Goal: Find contact information: Find contact information

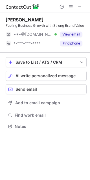
scroll to position [122, 90]
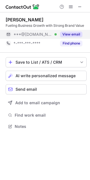
click at [73, 32] on button "View email" at bounding box center [71, 35] width 22 height 6
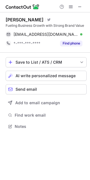
click at [13, 19] on div "Sarbjit Singh" at bounding box center [25, 20] width 38 height 6
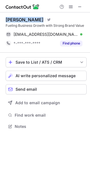
click at [13, 19] on div "Sarbjit Singh" at bounding box center [25, 20] width 38 height 6
copy div "Sarbjit Singh"
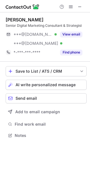
scroll to position [131, 90]
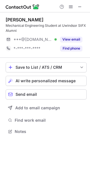
scroll to position [127, 90]
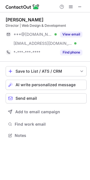
scroll to position [131, 90]
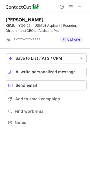
scroll to position [118, 90]
click at [79, 6] on span at bounding box center [80, 7] width 5 height 5
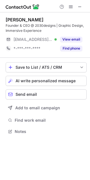
scroll to position [127, 90]
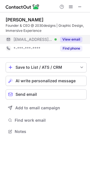
click at [76, 37] on button "View email" at bounding box center [71, 40] width 22 height 6
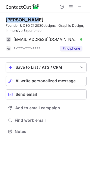
drag, startPoint x: 4, startPoint y: 17, endPoint x: 35, endPoint y: 19, distance: 31.3
click at [35, 19] on div "Rola Yamout Founder & CEO @ 2030designs | Graphic Design, Immersive Experience …" at bounding box center [45, 76] width 90 height 128
copy div "Rola Yamout"
click at [22, 21] on div "Rola Yamout" at bounding box center [25, 20] width 38 height 6
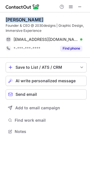
click at [22, 21] on div "Rola Yamout" at bounding box center [25, 20] width 38 height 6
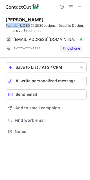
drag, startPoint x: 29, startPoint y: 24, endPoint x: 2, endPoint y: 26, distance: 27.7
click at [2, 26] on div "Rola Yamout Founder & CEO @ 2030designs | Graphic Design, Immersive Experience …" at bounding box center [45, 76] width 90 height 128
copy div "Founder & CEO"
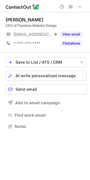
scroll to position [122, 90]
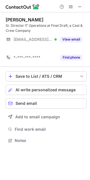
scroll to position [127, 90]
